Goal: Information Seeking & Learning: Learn about a topic

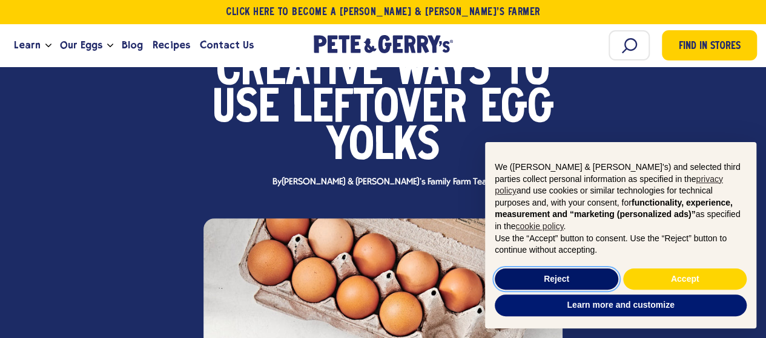
click at [581, 279] on button "Reject" at bounding box center [557, 280] width 124 height 22
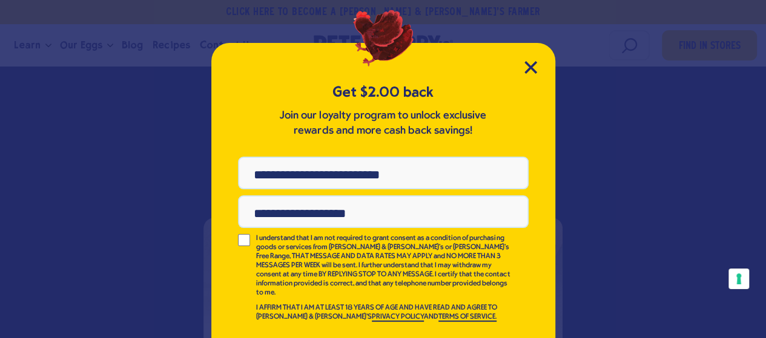
scroll to position [33, 0]
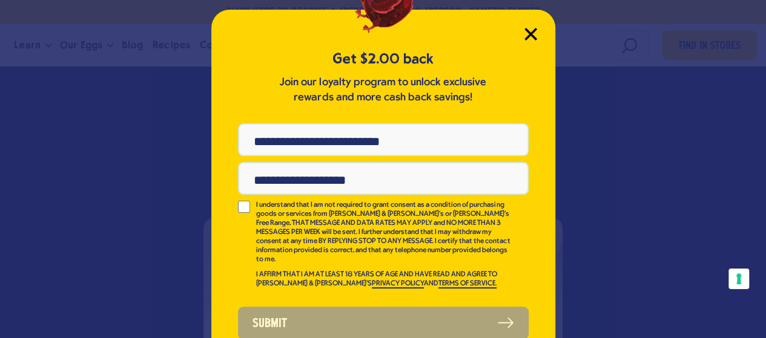
click at [527, 33] on icon "Close Modal" at bounding box center [530, 33] width 11 height 11
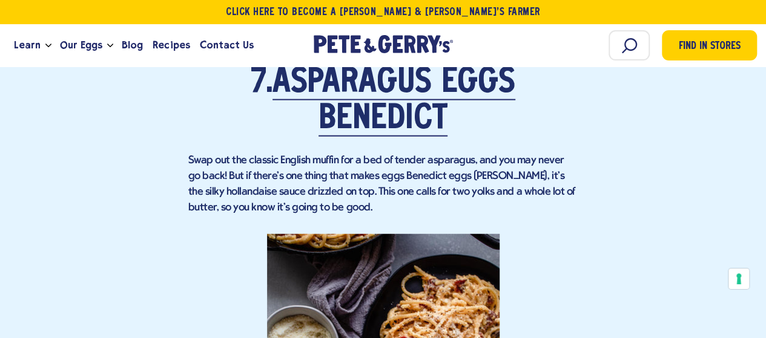
scroll to position [3748, 0]
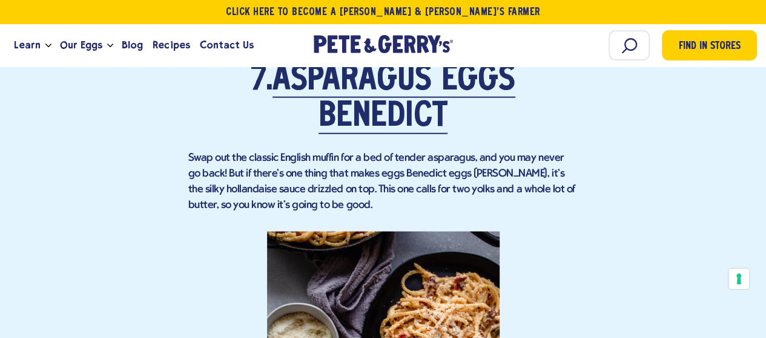
drag, startPoint x: 596, startPoint y: 234, endPoint x: 748, endPoint y: 246, distance: 152.4
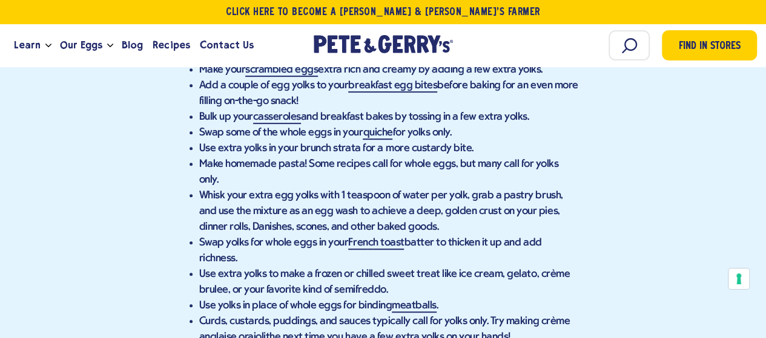
scroll to position [7162, 0]
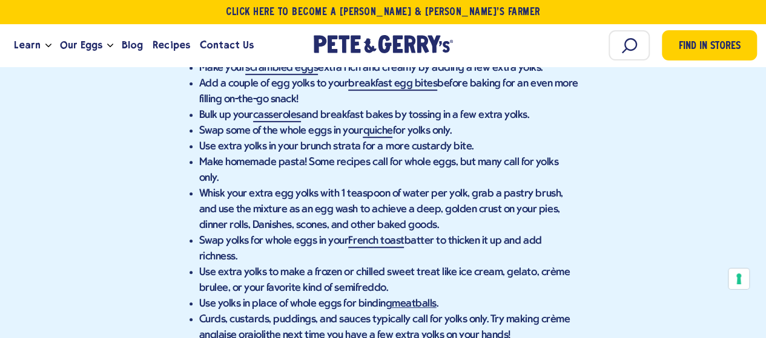
click at [409, 299] on link "meatballs" at bounding box center [414, 305] width 45 height 13
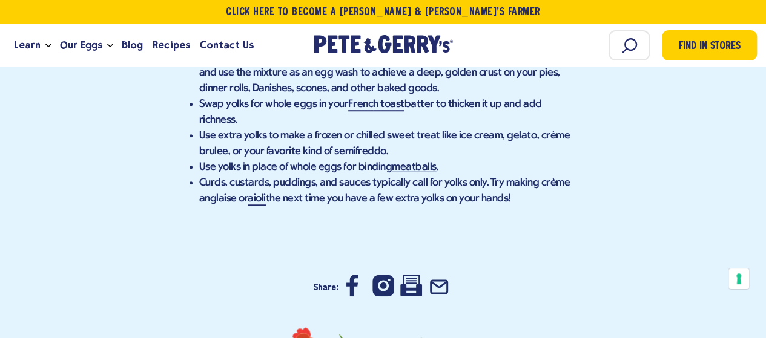
scroll to position [7291, 0]
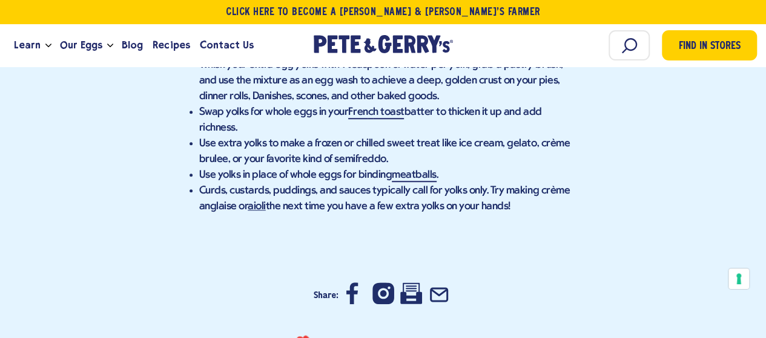
click at [255, 201] on link "aioli" at bounding box center [257, 207] width 18 height 13
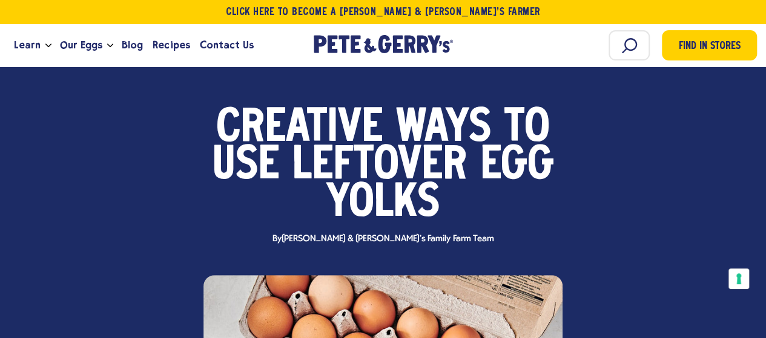
scroll to position [0, 0]
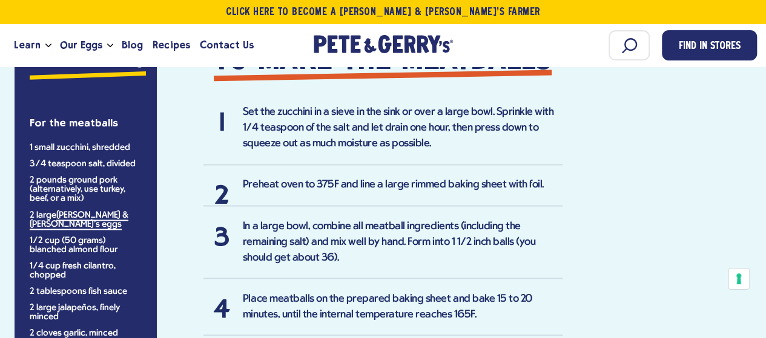
scroll to position [936, 0]
drag, startPoint x: 0, startPoint y: 0, endPoint x: 684, endPoint y: 240, distance: 724.7
click at [684, 240] on div "J Im so glad to fall on this site. The recipes soud great. And im glad the chic…" at bounding box center [383, 84] width 748 height 1008
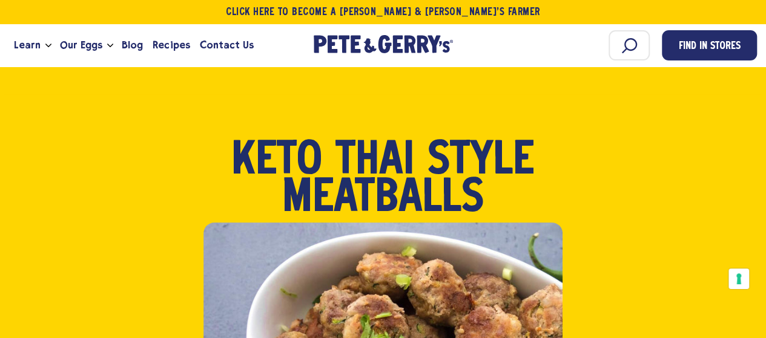
scroll to position [12, 0]
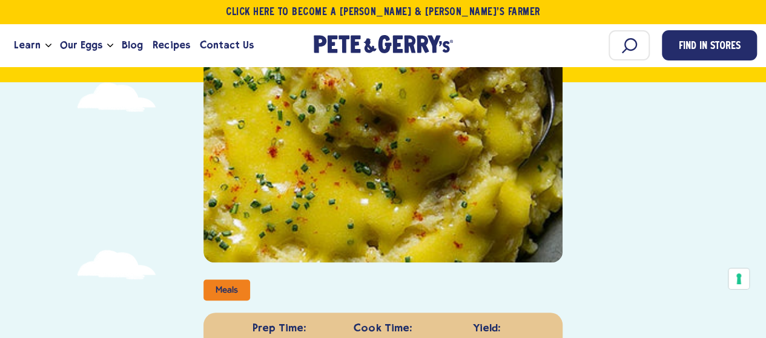
scroll to position [363, 0]
